Goal: Use online tool/utility: Use online tool/utility

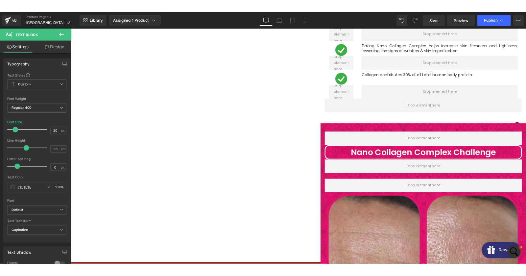
scroll to position [2064, 0]
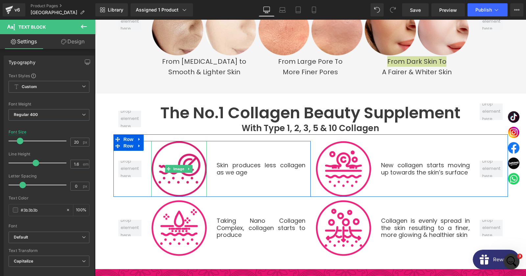
click at [188, 158] on img at bounding box center [179, 169] width 56 height 56
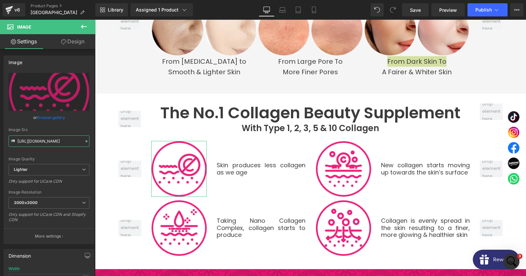
click at [44, 146] on input "[URL][DOMAIN_NAME]" at bounding box center [49, 140] width 81 height 11
copy p "From dark skin to"
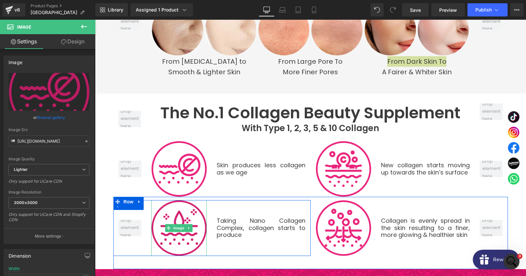
click at [181, 206] on img at bounding box center [179, 228] width 56 height 56
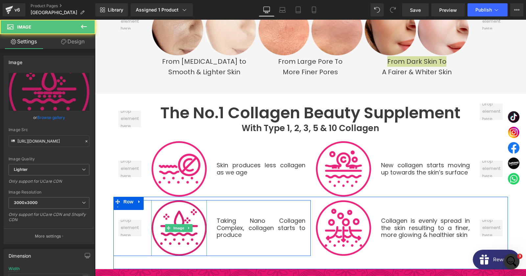
copy p "From dark skin to"
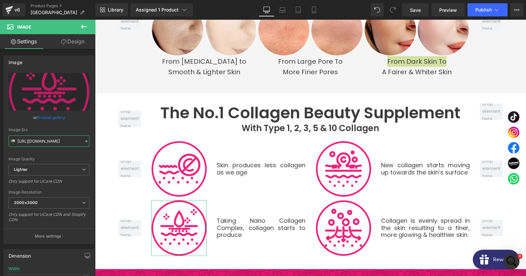
click at [35, 144] on input "[URL][DOMAIN_NAME]" at bounding box center [49, 140] width 81 height 11
copy p "From dark skin to"
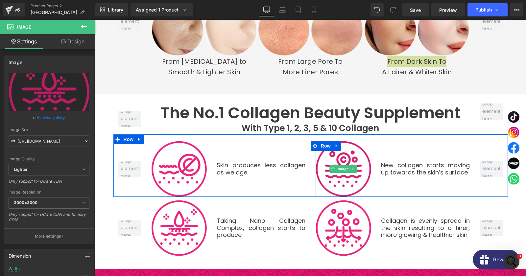
click at [348, 159] on img at bounding box center [343, 169] width 56 height 56
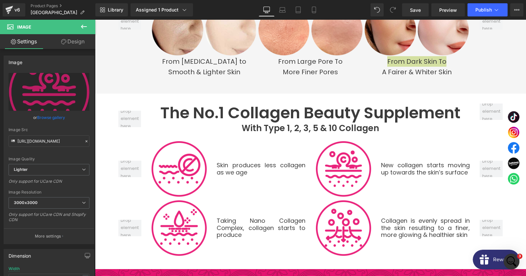
click at [346, 165] on span "Image" at bounding box center [343, 169] width 14 height 8
click at [47, 143] on input "[URL][DOMAIN_NAME]" at bounding box center [49, 140] width 81 height 11
copy p "From dark skin to"
click at [342, 200] on img at bounding box center [343, 228] width 56 height 56
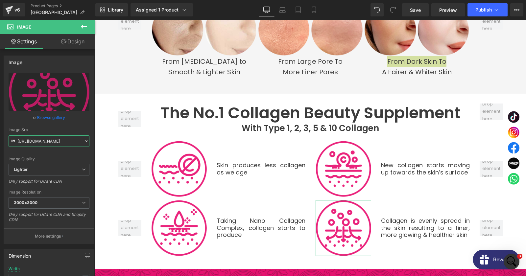
click at [56, 146] on input "[URL][DOMAIN_NAME]" at bounding box center [49, 140] width 81 height 11
copy p "From dark skin to"
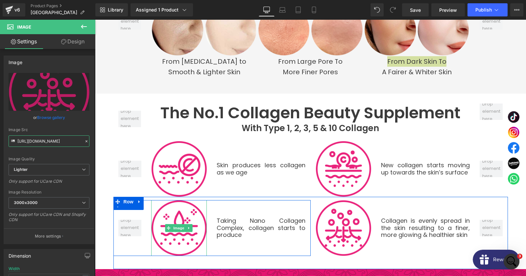
scroll to position [2206, 0]
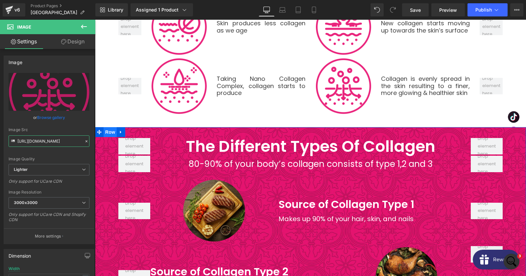
click at [106, 127] on span "Row" at bounding box center [109, 132] width 13 height 10
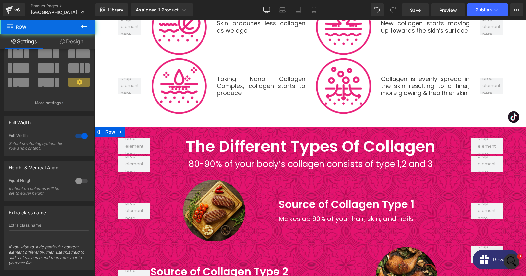
scroll to position [44, 0]
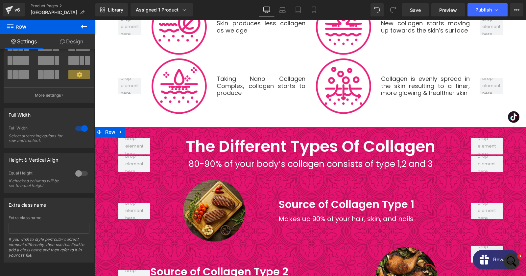
click at [71, 42] on link "Design" at bounding box center [72, 41] width 48 height 15
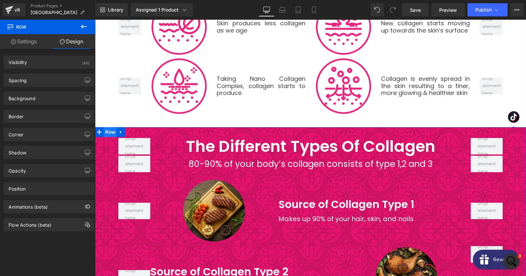
click at [105, 127] on span "Row" at bounding box center [109, 132] width 13 height 10
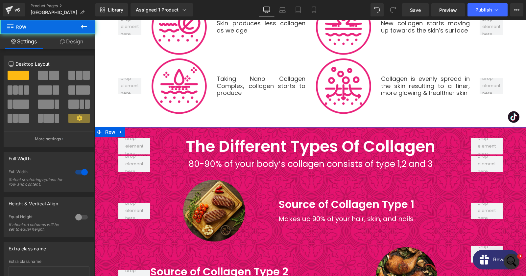
scroll to position [8, 0]
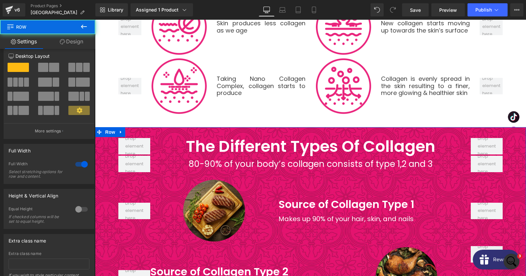
click at [67, 42] on link "Design" at bounding box center [72, 41] width 48 height 15
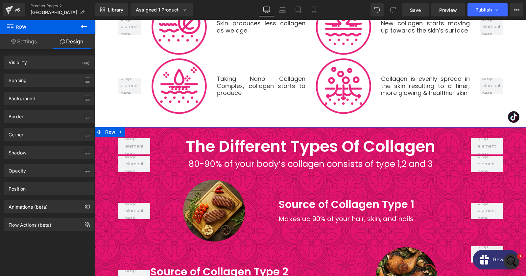
type input "[URL][DOMAIN_NAME]"
click at [36, 99] on div "Background" at bounding box center [49, 98] width 90 height 12
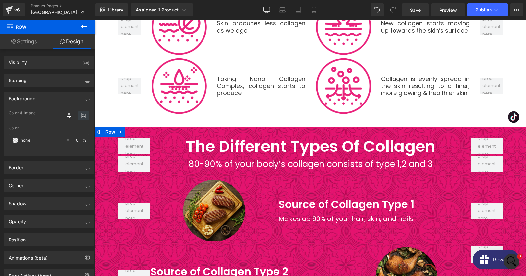
click at [83, 118] on icon at bounding box center [84, 115] width 12 height 9
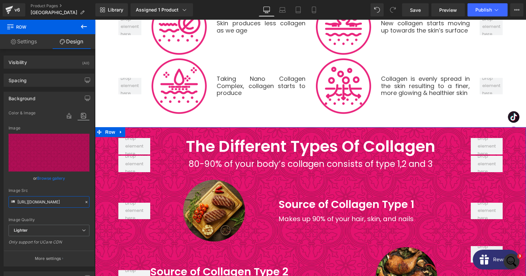
click at [43, 199] on input "[URL][DOMAIN_NAME]" at bounding box center [49, 201] width 81 height 11
copy p "From dark skin to"
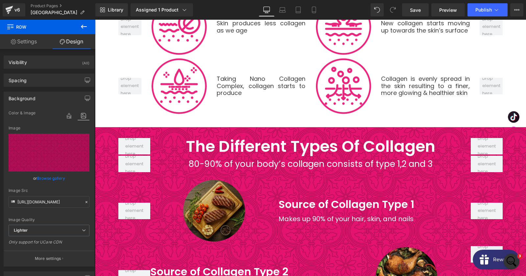
click at [211, 201] on img at bounding box center [214, 211] width 64 height 64
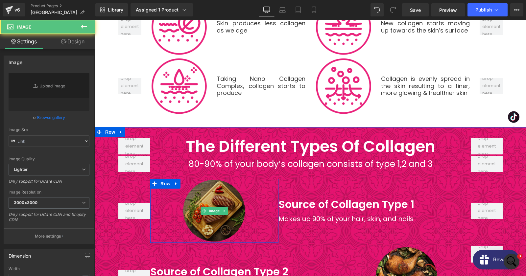
type input "[URL][DOMAIN_NAME]"
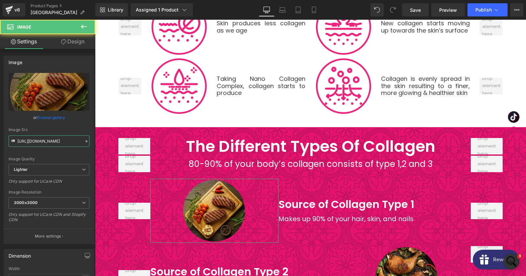
click at [71, 144] on input "[URL][DOMAIN_NAME]" at bounding box center [49, 140] width 81 height 11
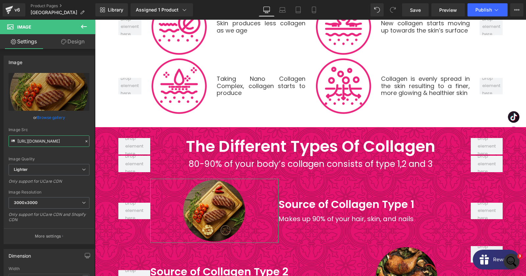
copy p "From dark skin to"
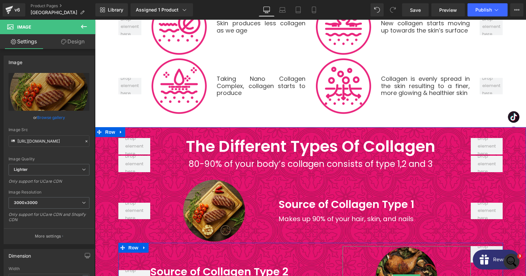
click at [409, 255] on img at bounding box center [406, 278] width 64 height 64
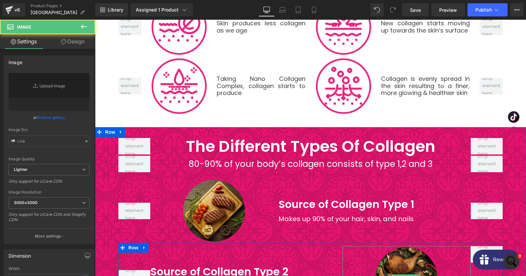
type input "[URL][DOMAIN_NAME]"
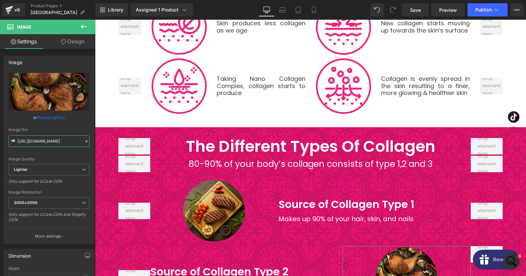
click at [50, 140] on input "[URL][DOMAIN_NAME]" at bounding box center [49, 140] width 81 height 11
copy p "From dark skin to"
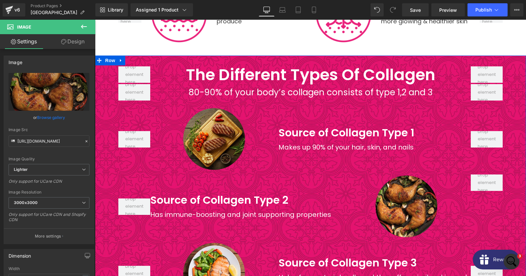
scroll to position [2348, 0]
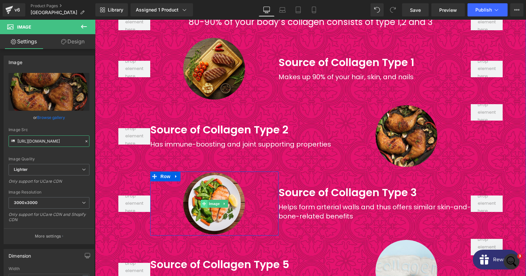
click at [205, 202] on icon at bounding box center [204, 204] width 4 height 4
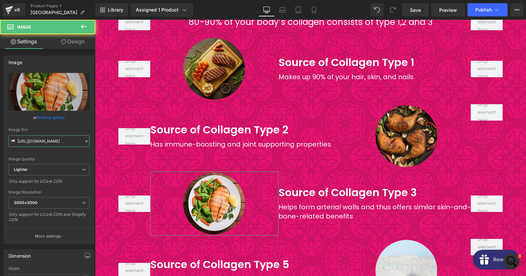
click at [56, 141] on input "[URL][DOMAIN_NAME]" at bounding box center [49, 140] width 81 height 11
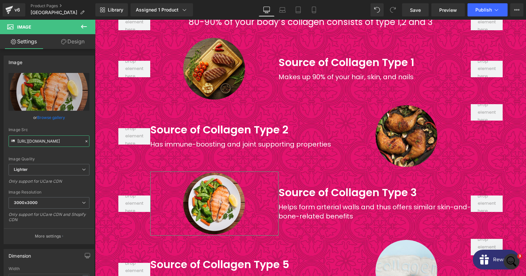
copy p "From dark skin to"
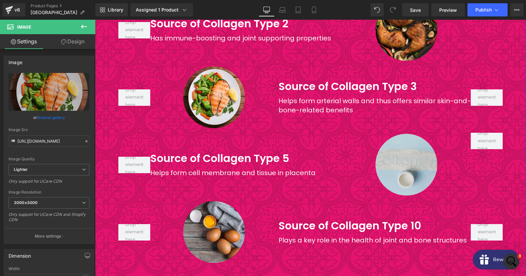
scroll to position [2454, 0]
click at [400, 153] on img at bounding box center [406, 164] width 64 height 64
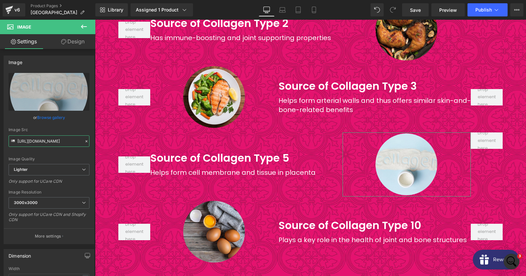
click at [59, 140] on input "[URL][DOMAIN_NAME]" at bounding box center [49, 140] width 81 height 11
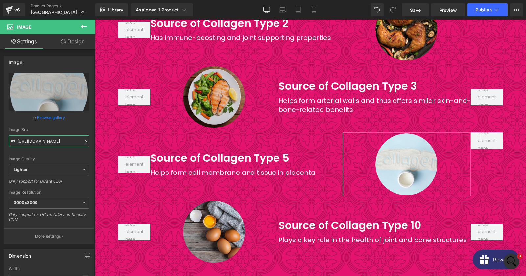
copy p "From dark skin to"
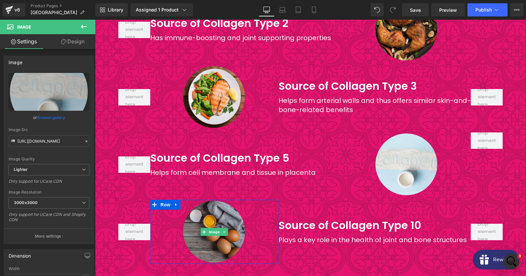
click at [229, 201] on img at bounding box center [214, 232] width 64 height 64
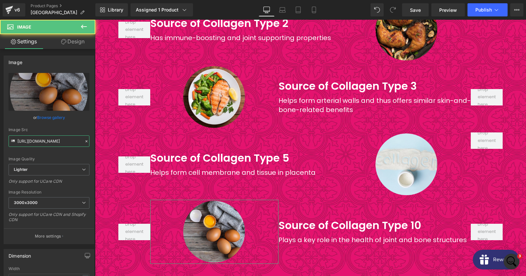
click at [51, 141] on input "[URL][DOMAIN_NAME]" at bounding box center [49, 140] width 81 height 11
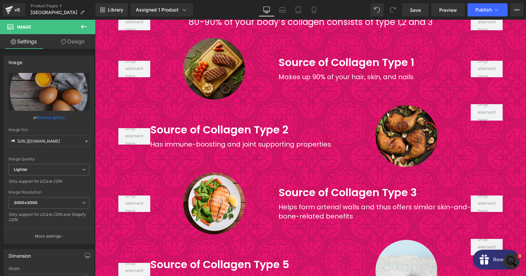
scroll to position [2241, 0]
